Goal: Check status: Check status

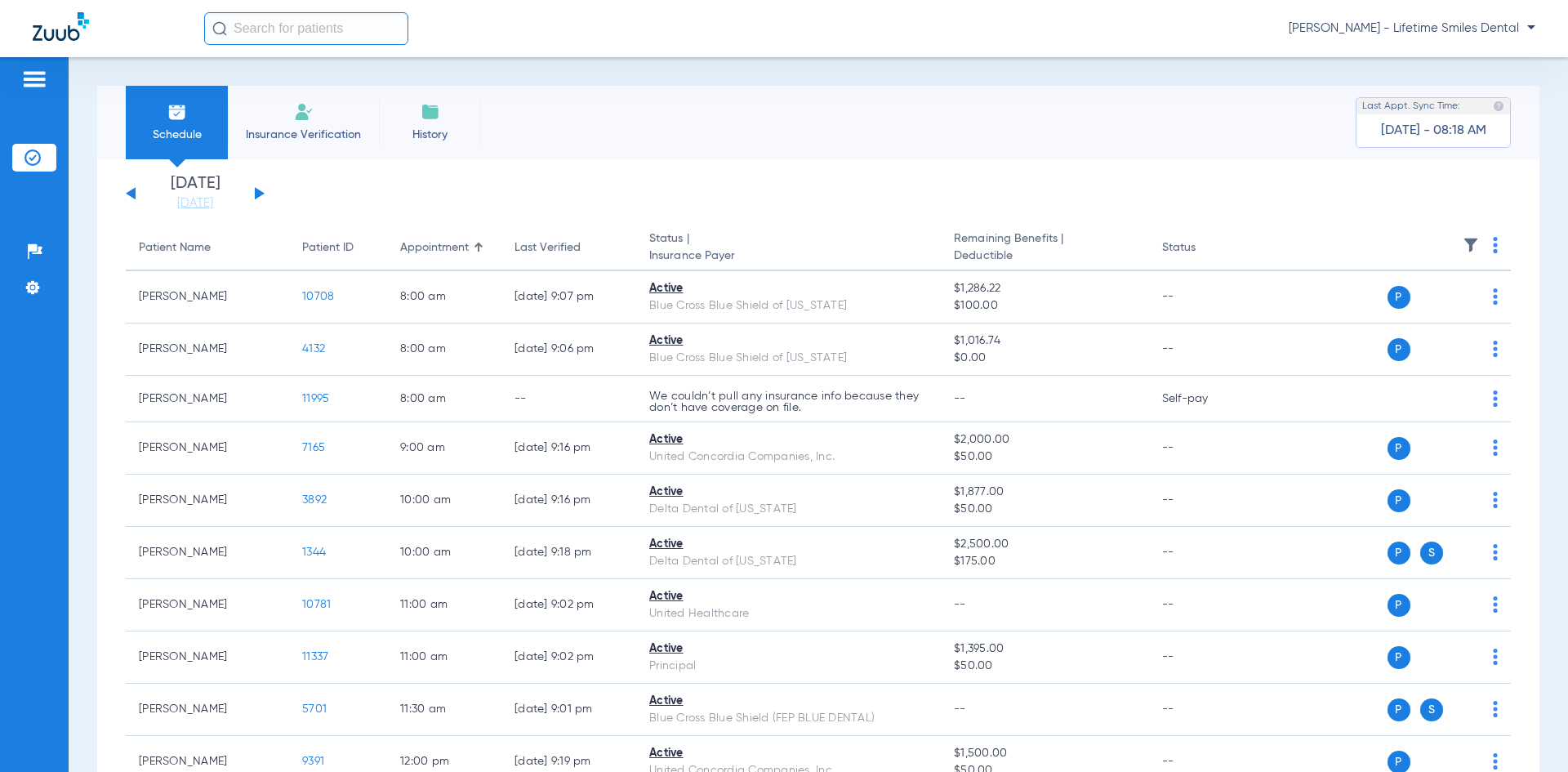
click at [256, 194] on button at bounding box center [260, 193] width 10 height 13
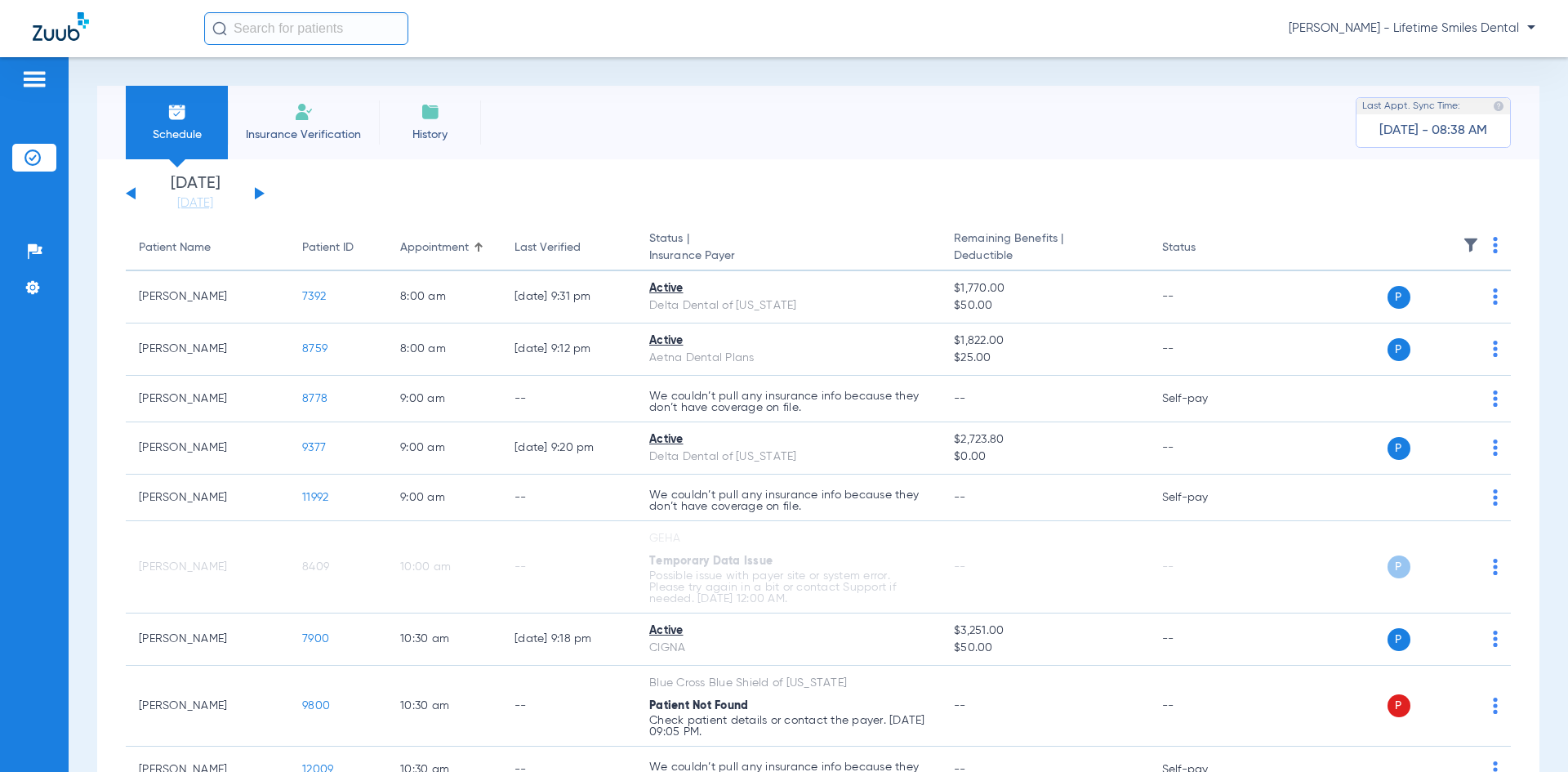
click at [132, 194] on button at bounding box center [131, 193] width 10 height 13
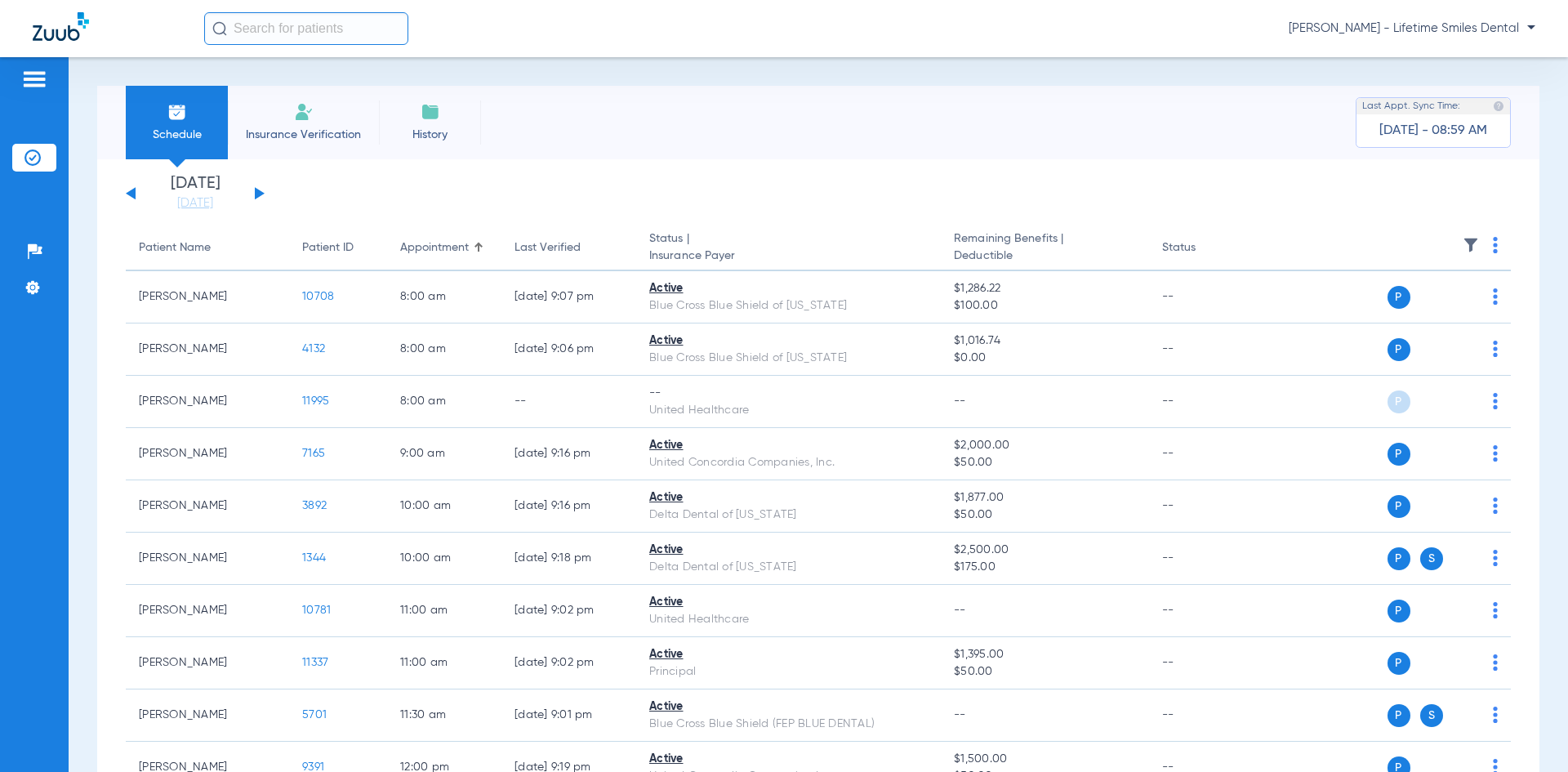
click at [258, 198] on div "[DATE] [DATE] [DATE] [DATE] [DATE] [DATE] [DATE] [DATE] [DATE] [DATE] [DATE] [D…" at bounding box center [195, 193] width 139 height 36
click at [256, 191] on button at bounding box center [260, 193] width 10 height 13
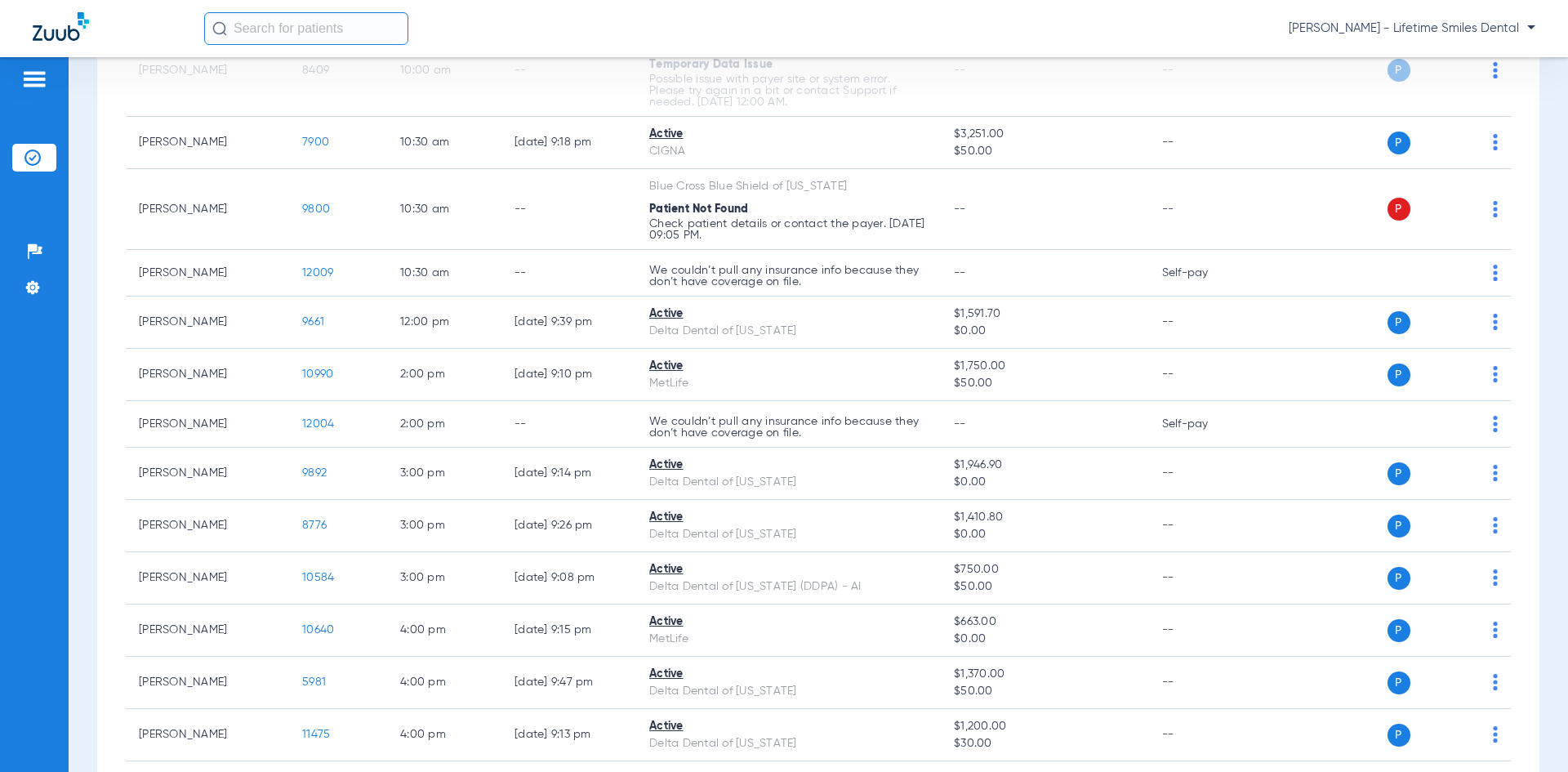
scroll to position [596, 0]
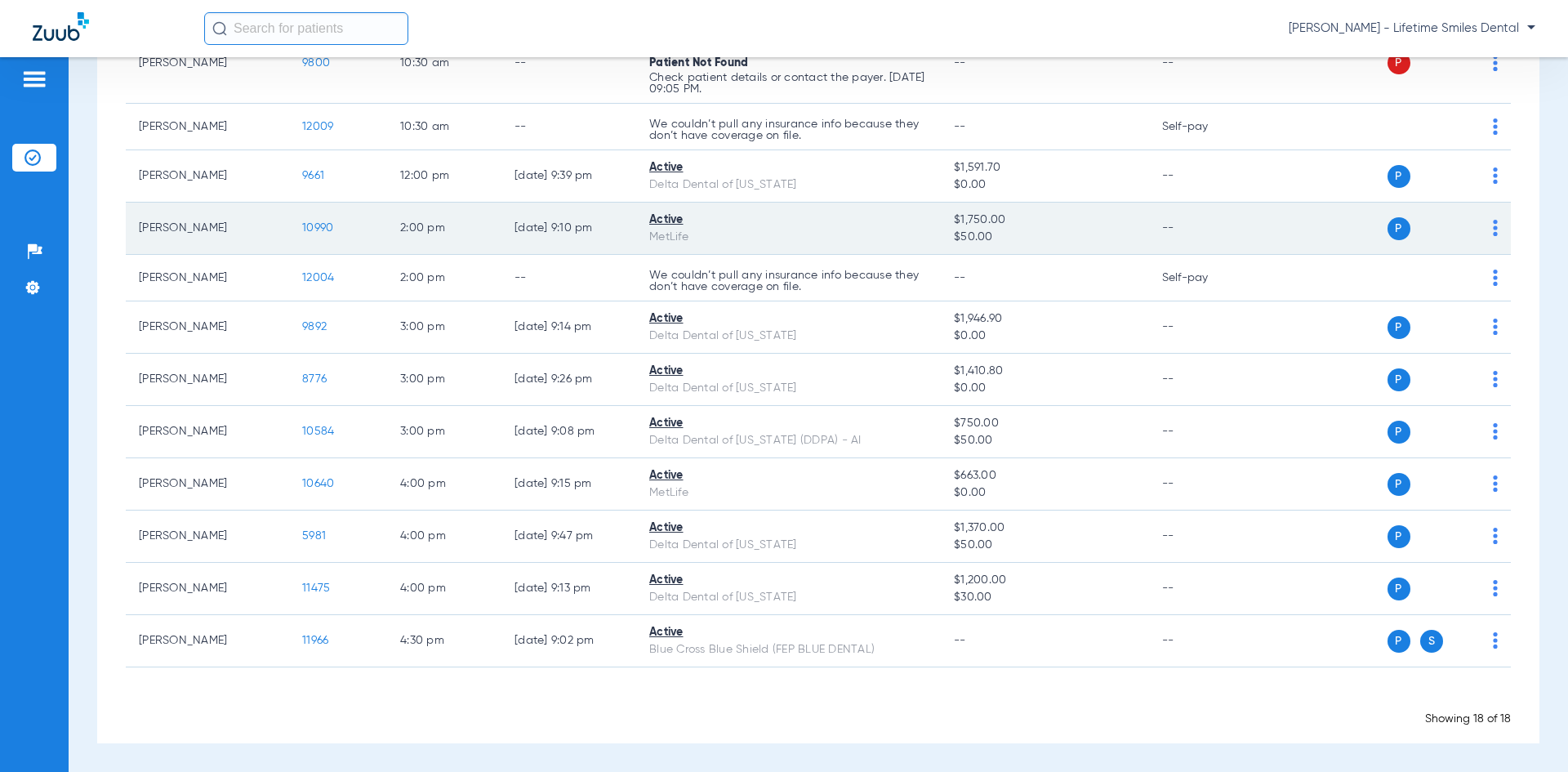
drag, startPoint x: 1412, startPoint y: 230, endPoint x: 1483, endPoint y: 230, distance: 71.0
click at [1420, 230] on span "S" at bounding box center [1431, 228] width 23 height 23
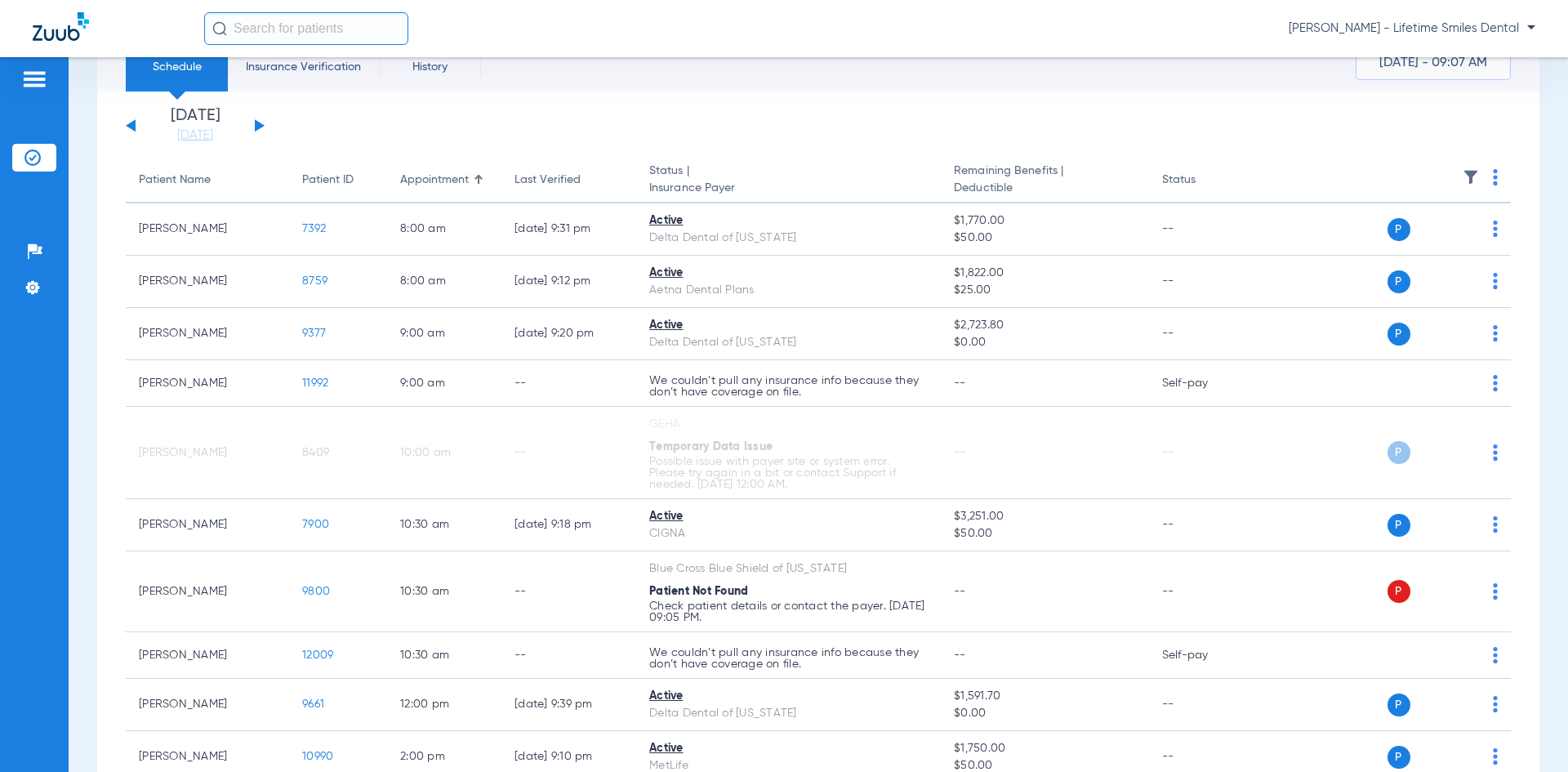
scroll to position [0, 0]
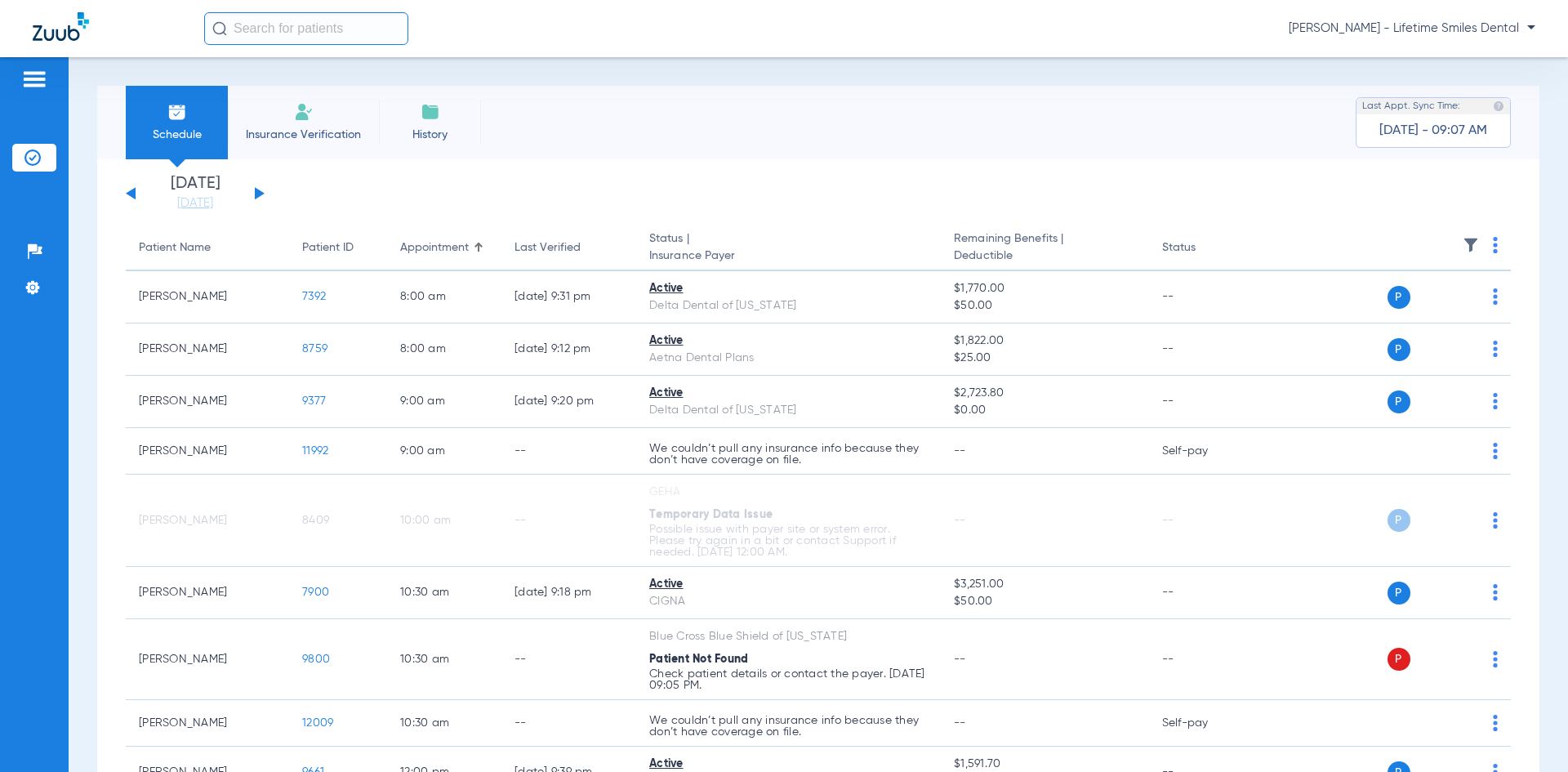
click at [259, 194] on button at bounding box center [260, 193] width 10 height 13
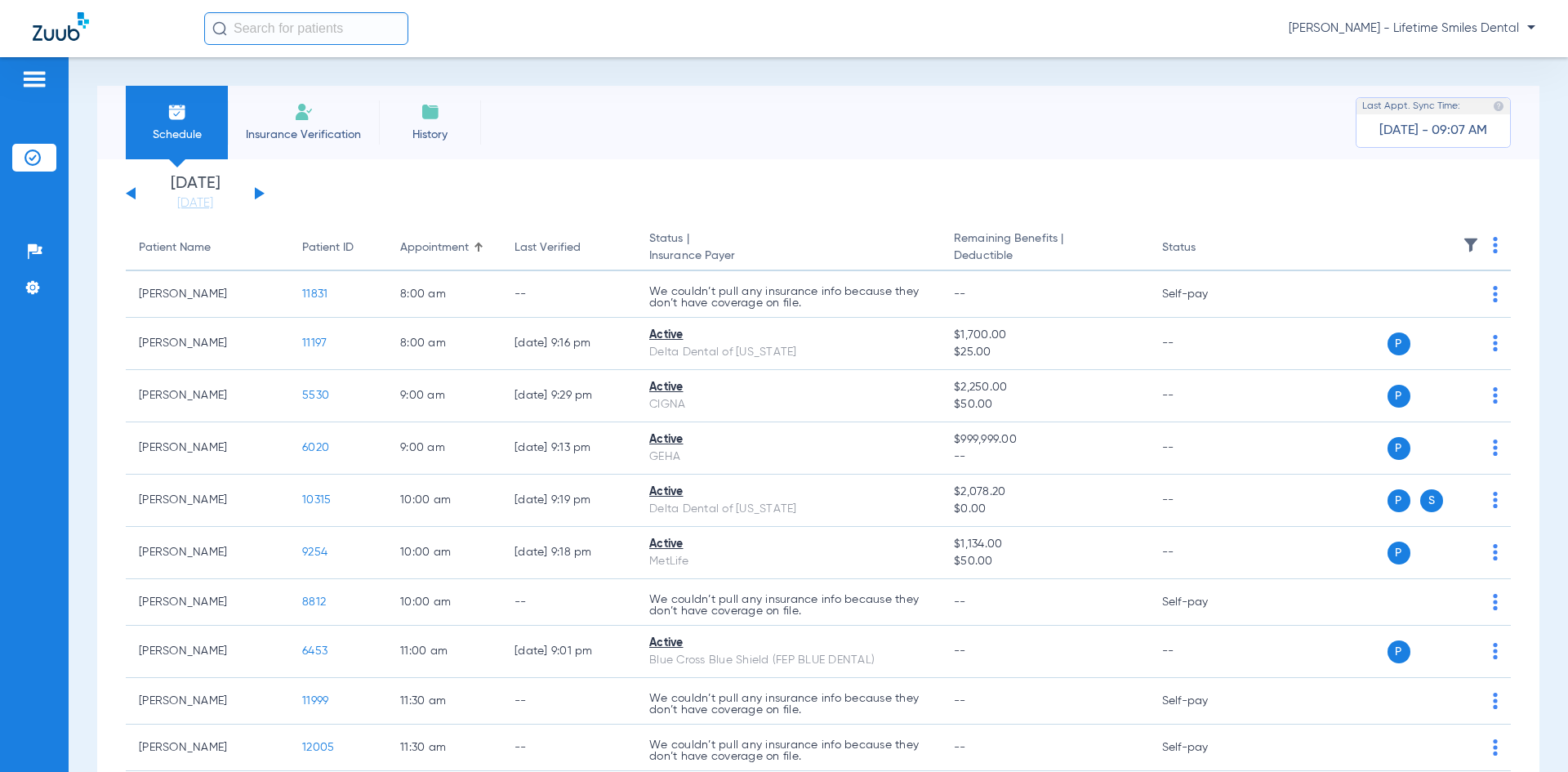
click at [133, 194] on button at bounding box center [131, 193] width 10 height 13
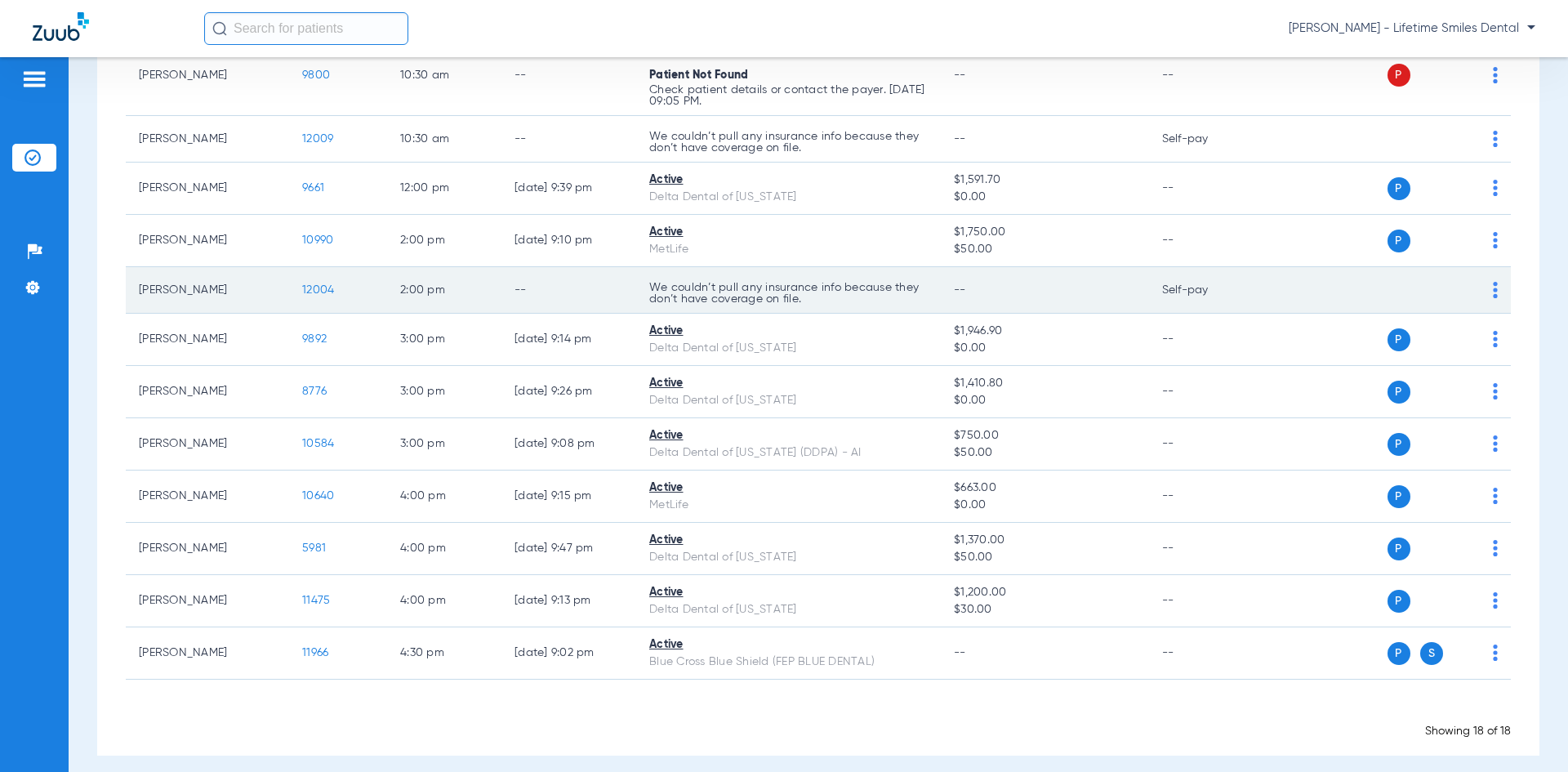
scroll to position [596, 0]
